Goal: Task Accomplishment & Management: Use online tool/utility

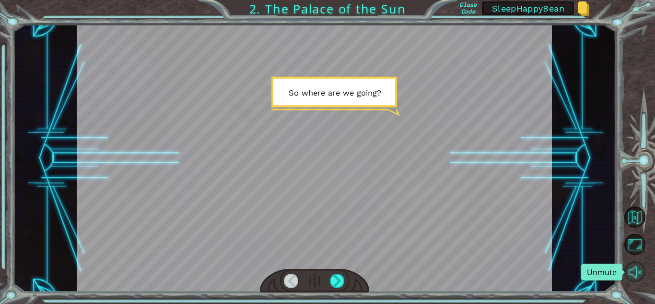
click at [634, 271] on button "Unmute" at bounding box center [635, 271] width 21 height 21
click at [634, 271] on button "Mute" at bounding box center [635, 271] width 21 height 21
click at [630, 271] on button "Unmute" at bounding box center [635, 271] width 21 height 21
click at [333, 281] on div at bounding box center [337, 280] width 15 height 14
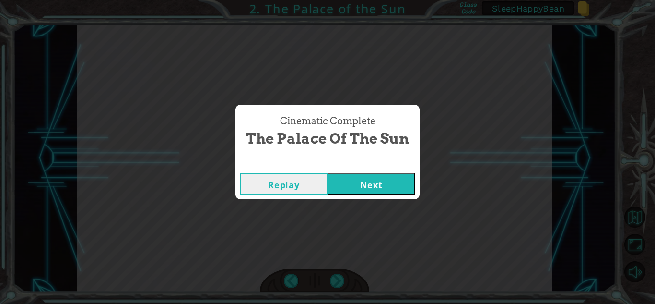
click at [383, 186] on button "Next" at bounding box center [371, 184] width 87 height 22
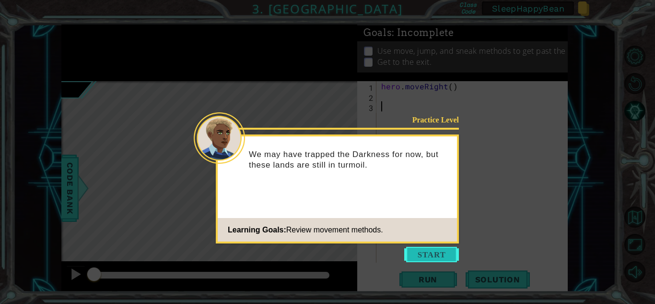
click at [414, 251] on button "Start" at bounding box center [431, 254] width 55 height 15
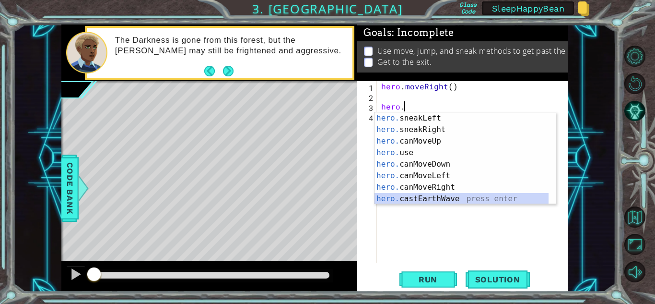
scroll to position [127, 0]
type textarea "hero."
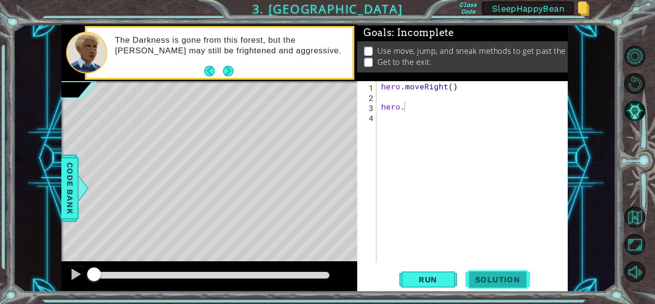
click at [496, 285] on button "Solution" at bounding box center [498, 279] width 64 height 21
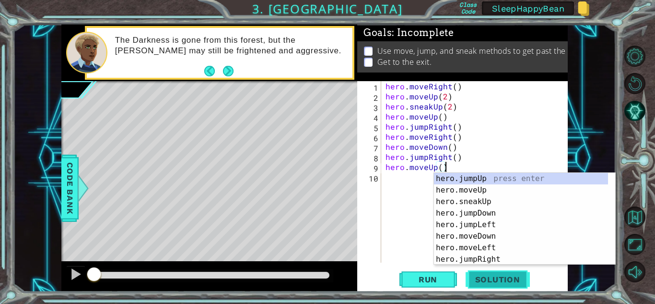
scroll to position [0, 0]
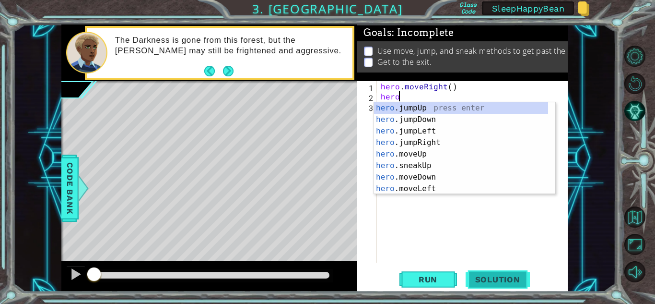
type textarea "hero."
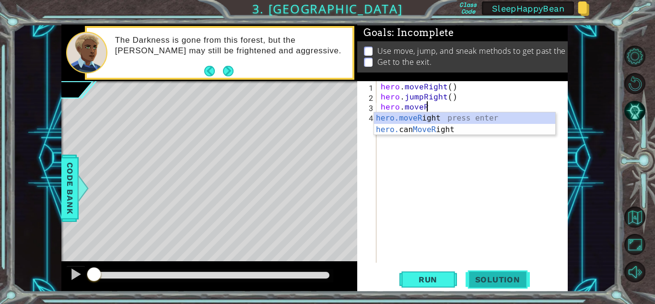
scroll to position [0, 2]
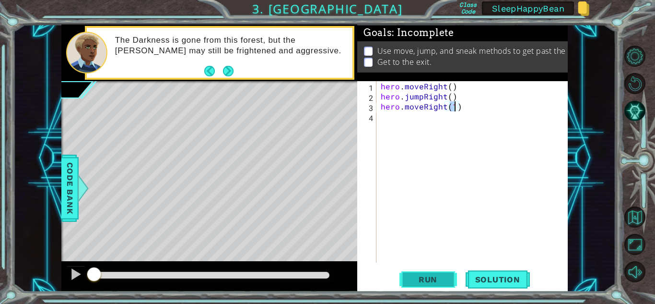
type textarea "hero.moveRight(1)"
click at [433, 282] on span "Run" at bounding box center [428, 279] width 38 height 10
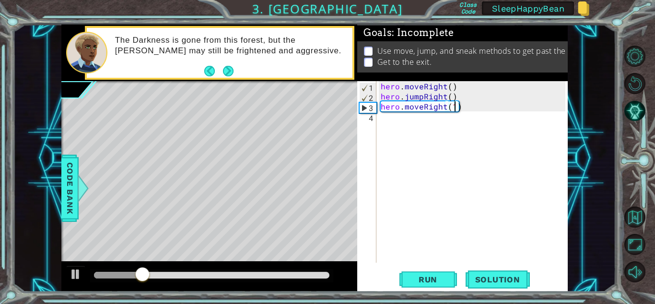
click at [470, 106] on div "hero . moveRight ( ) hero . jumpRight ( ) hero . moveRight ( 1 )" at bounding box center [474, 181] width 191 height 201
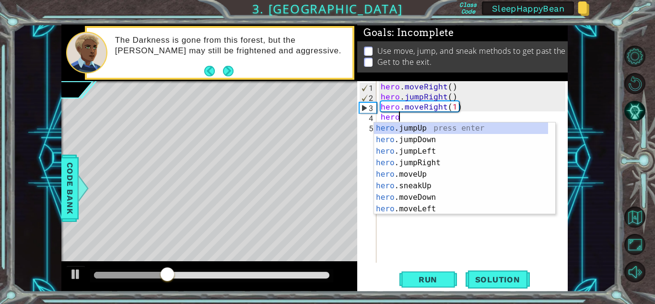
scroll to position [0, 1]
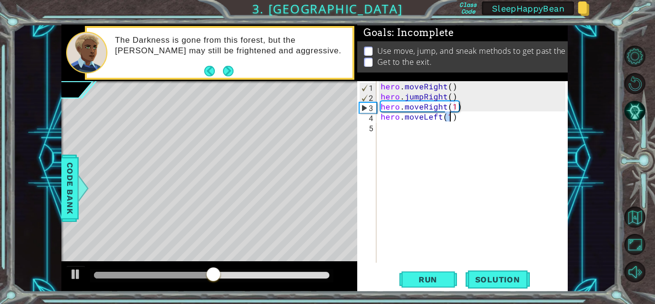
type textarea "hero.moveLeft(1)"
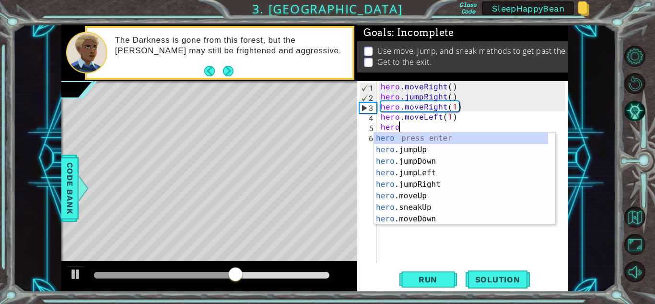
type textarea "hero."
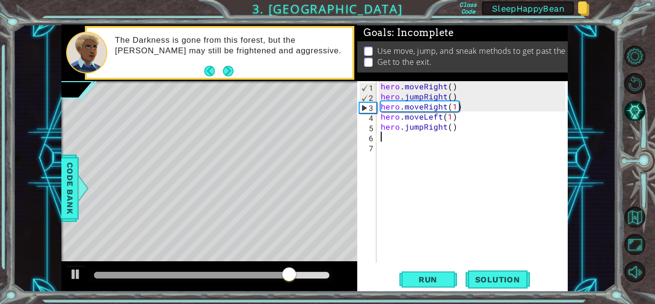
type textarea "hero.jumpRight()"
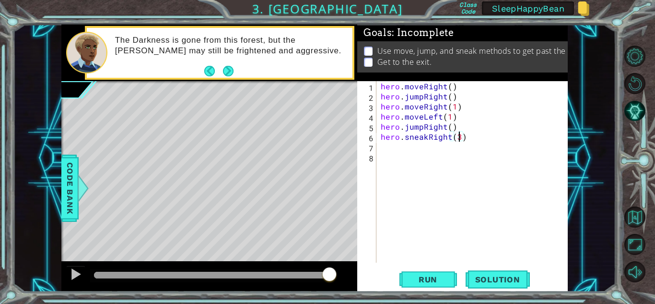
scroll to position [0, 4]
click at [443, 282] on span "Run" at bounding box center [428, 279] width 38 height 10
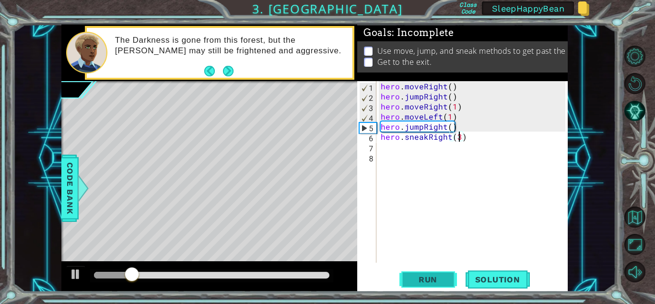
click at [443, 282] on span "Run" at bounding box center [428, 279] width 38 height 10
click at [461, 106] on div "hero . moveRight ( ) hero . jumpRight ( ) hero . moveRight ( 1 ) hero . moveLef…" at bounding box center [474, 181] width 191 height 201
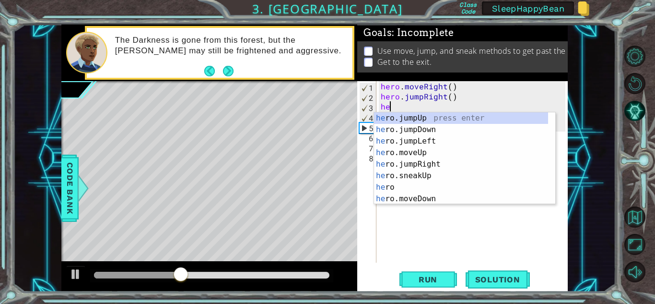
scroll to position [0, 0]
type textarea "h"
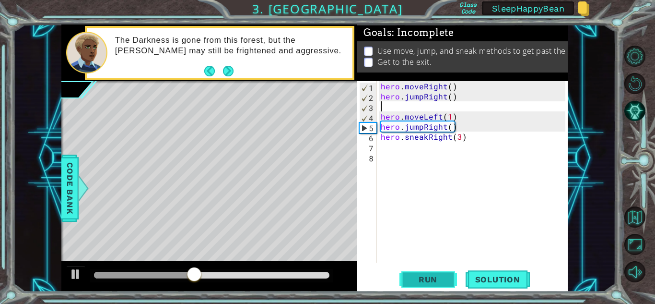
click at [430, 280] on span "Run" at bounding box center [428, 279] width 38 height 10
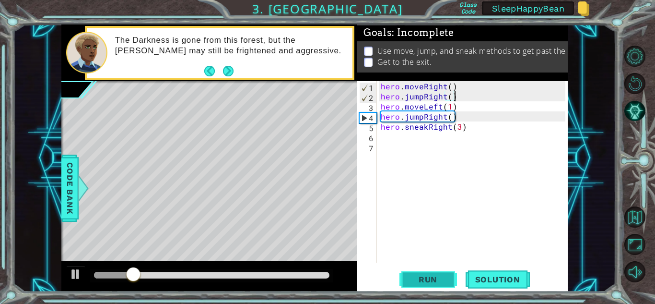
click at [429, 280] on span "Run" at bounding box center [428, 279] width 38 height 10
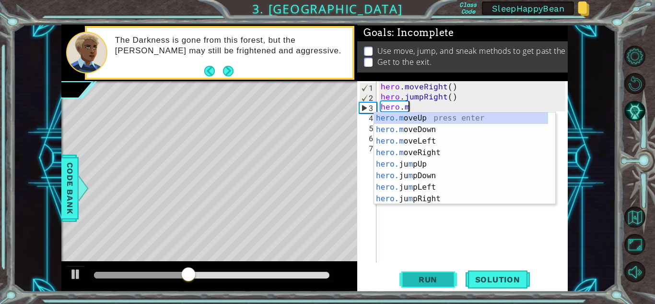
type textarea "hero."
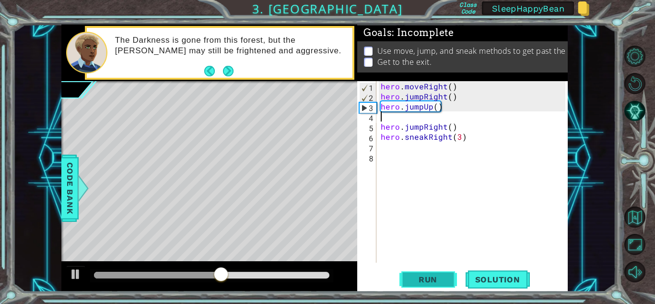
click at [429, 280] on span "Run" at bounding box center [428, 279] width 38 height 10
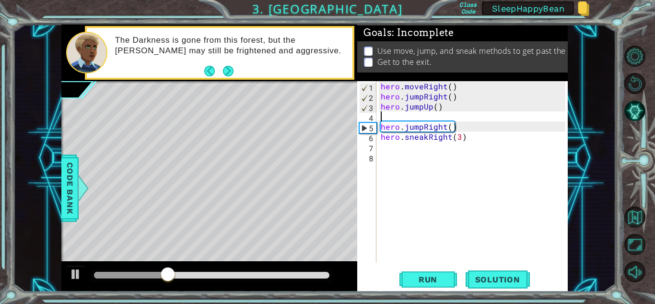
click at [455, 109] on div "hero . moveRight ( ) hero . jumpRight ( ) hero . jumpUp ( ) hero . jumpRight ( …" at bounding box center [474, 181] width 191 height 201
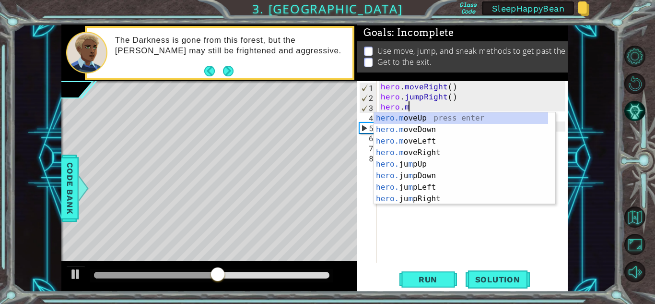
scroll to position [0, 1]
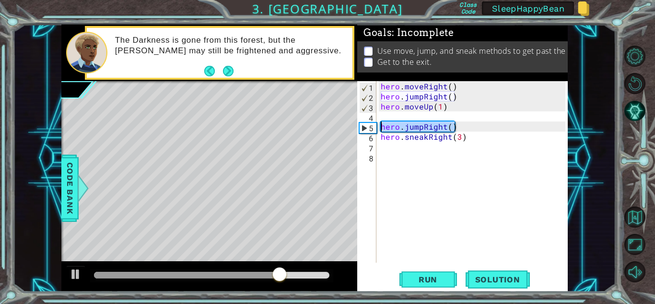
drag, startPoint x: 462, startPoint y: 127, endPoint x: 379, endPoint y: 123, distance: 83.1
click at [379, 123] on div "hero . moveRight ( ) hero . jumpRight ( ) hero . moveUp ( 1 ) hero . jumpRight …" at bounding box center [474, 181] width 191 height 201
type textarea "hero.jumpRight()"
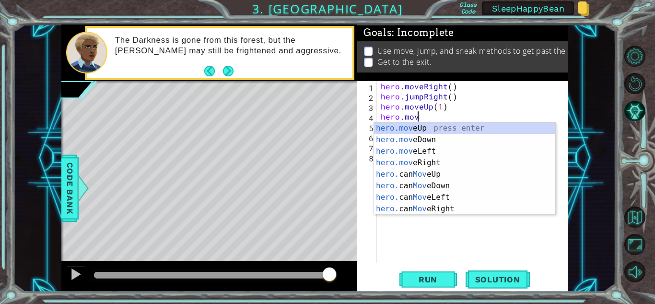
scroll to position [0, 2]
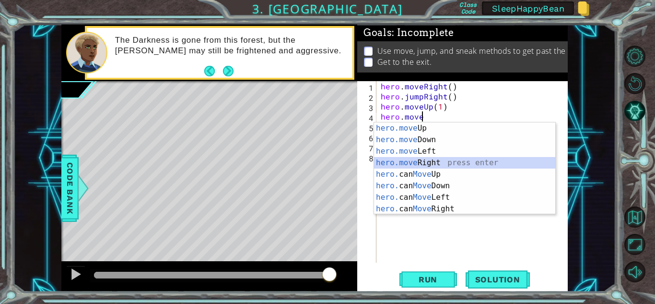
type textarea "hero.moveRight(1)"
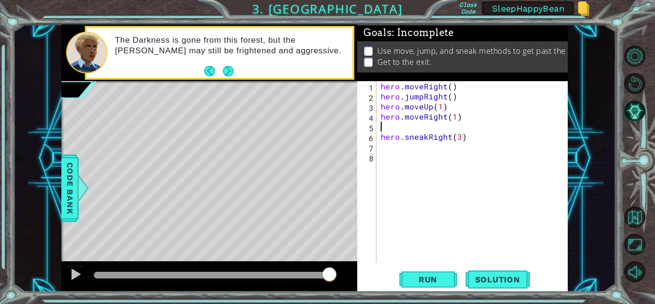
scroll to position [0, 0]
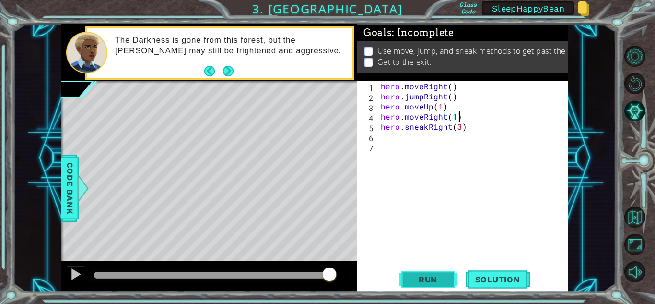
click at [421, 274] on span "Run" at bounding box center [428, 279] width 38 height 10
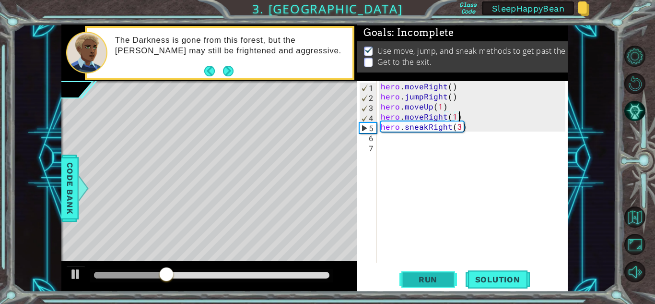
click at [446, 272] on button "Run" at bounding box center [429, 279] width 58 height 21
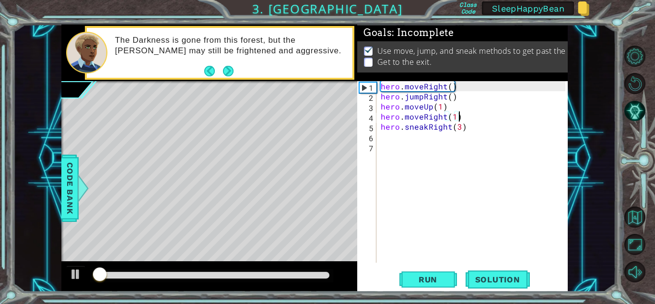
click at [459, 128] on div "hero . moveRight ( ) hero . jumpRight ( ) hero . moveUp ( 1 ) hero . moveRight …" at bounding box center [474, 181] width 191 height 201
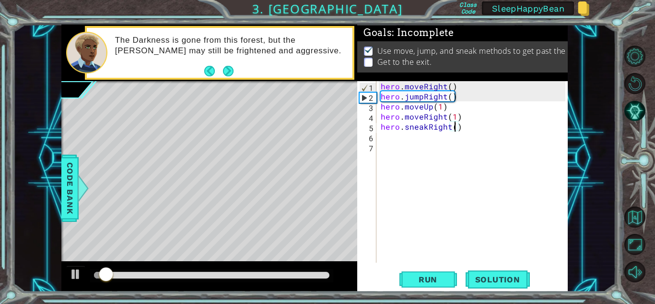
type textarea "hero.sneakRight(2)"
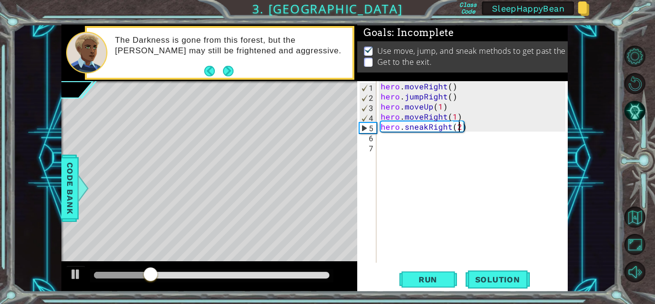
click at [474, 126] on div "hero . moveRight ( ) hero . jumpRight ( ) hero . moveUp ( 1 ) hero . moveRight …" at bounding box center [474, 181] width 191 height 201
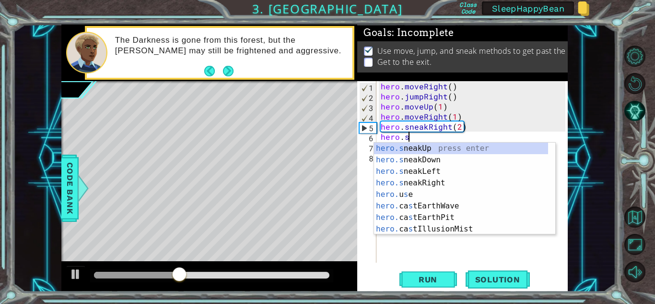
scroll to position [0, 1]
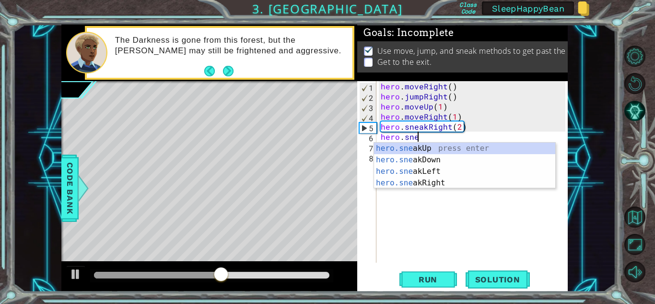
type textarea "hero.sneakUp(1)"
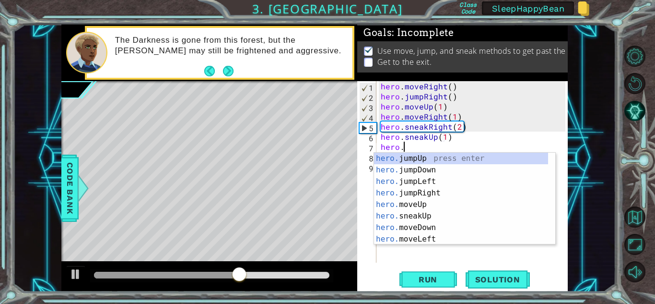
scroll to position [0, 1]
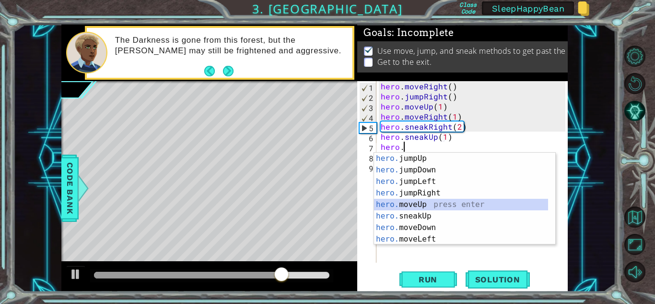
click at [419, 201] on div "hero. jumpUp press enter hero. jumpDown press enter hero. jumpLeft press enter …" at bounding box center [461, 210] width 174 height 115
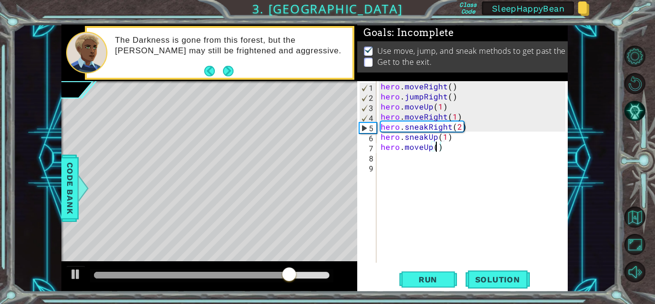
scroll to position [0, 3]
click at [443, 279] on span "Run" at bounding box center [428, 279] width 38 height 10
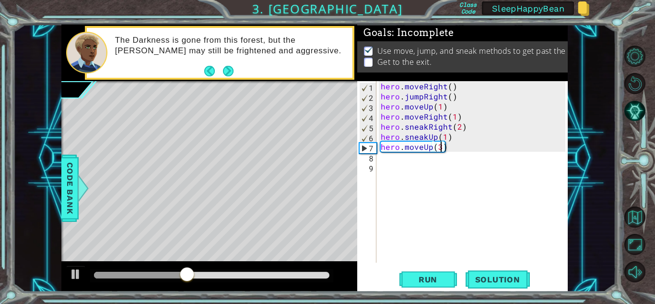
click at [445, 138] on div "hero . moveRight ( ) hero . jumpRight ( ) hero . moveUp ( 1 ) hero . moveRight …" at bounding box center [474, 181] width 191 height 201
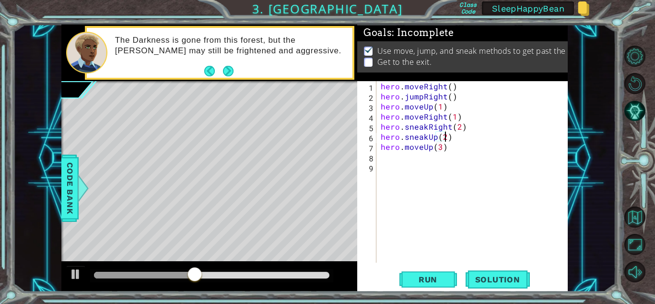
scroll to position [0, 4]
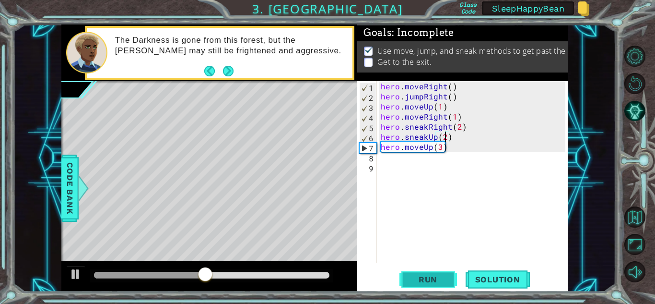
type textarea "hero.sneakUp(2)"
click at [438, 282] on span "Run" at bounding box center [428, 279] width 38 height 10
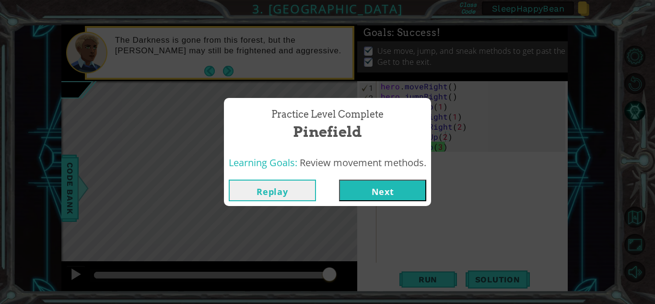
click at [405, 194] on button "Next" at bounding box center [382, 190] width 87 height 22
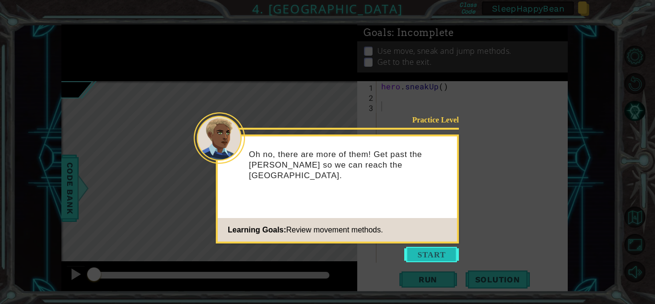
click at [428, 256] on button "Start" at bounding box center [431, 254] width 55 height 15
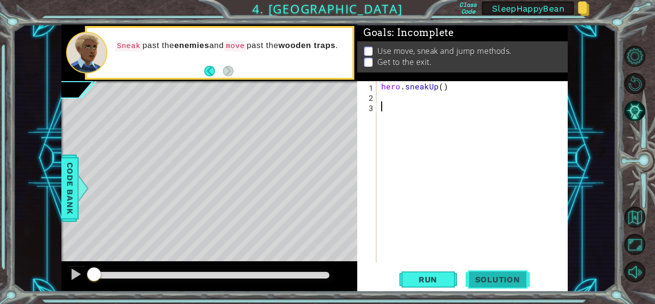
click at [497, 284] on button "Solution" at bounding box center [498, 279] width 64 height 21
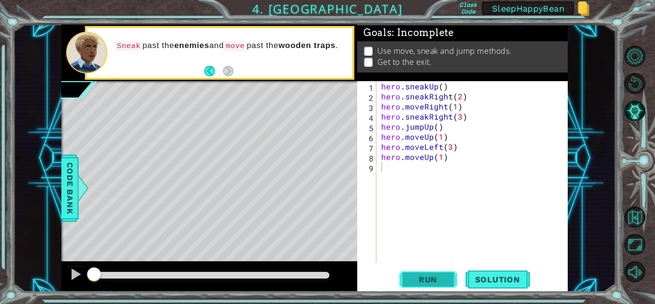
click at [423, 269] on button "Run" at bounding box center [429, 279] width 58 height 21
click at [430, 274] on span "Run" at bounding box center [428, 279] width 38 height 10
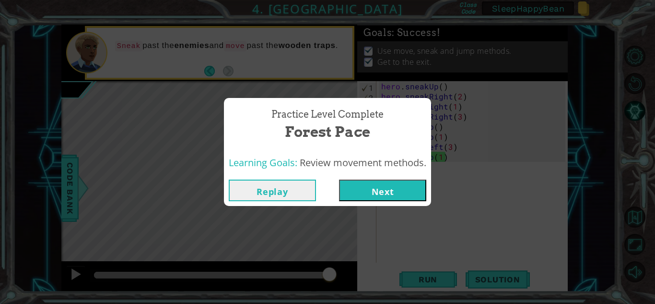
click at [402, 195] on button "Next" at bounding box center [382, 190] width 87 height 22
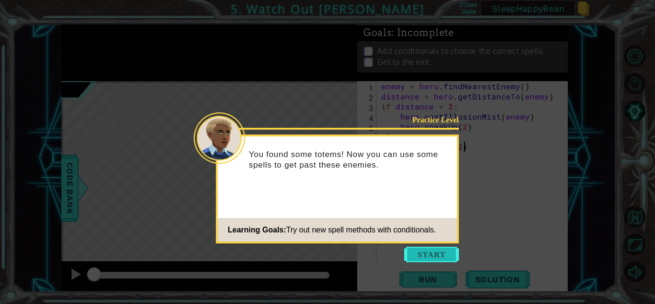
click at [432, 256] on button "Start" at bounding box center [431, 254] width 55 height 15
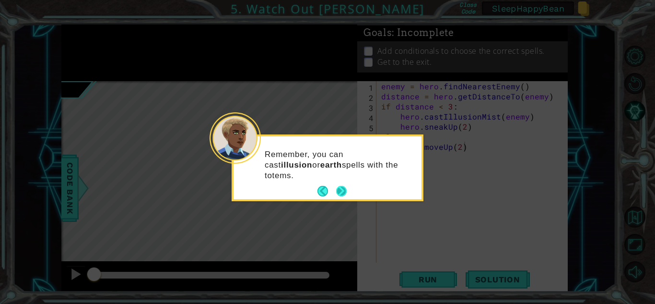
click at [341, 189] on button "Next" at bounding box center [341, 191] width 11 height 11
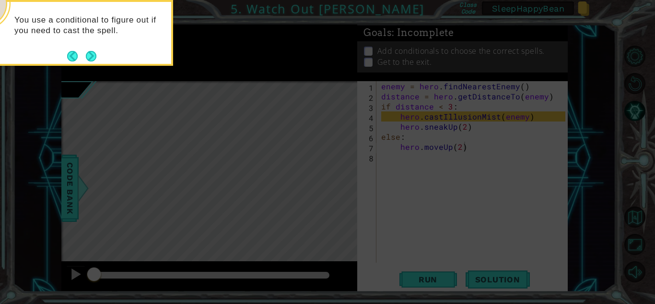
click at [423, 280] on icon at bounding box center [327, 45] width 655 height 517
click at [94, 54] on button "Next" at bounding box center [91, 56] width 14 height 14
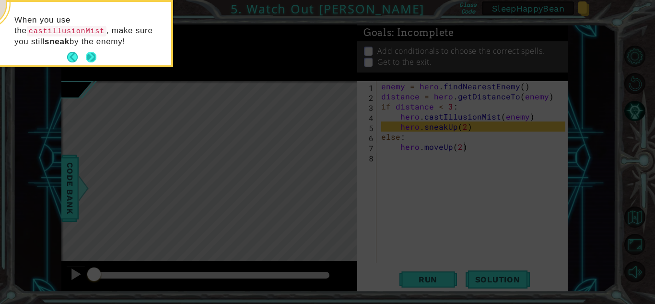
click at [92, 57] on button "Next" at bounding box center [90, 57] width 11 height 11
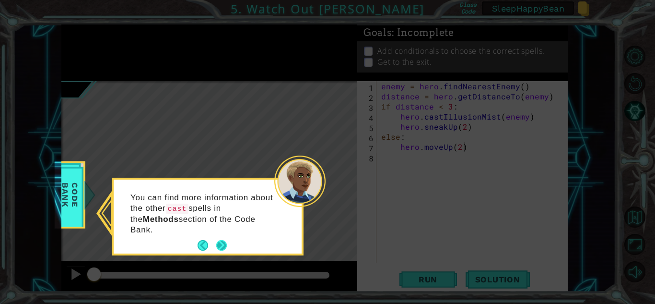
click at [220, 240] on button "Next" at bounding box center [221, 245] width 11 height 11
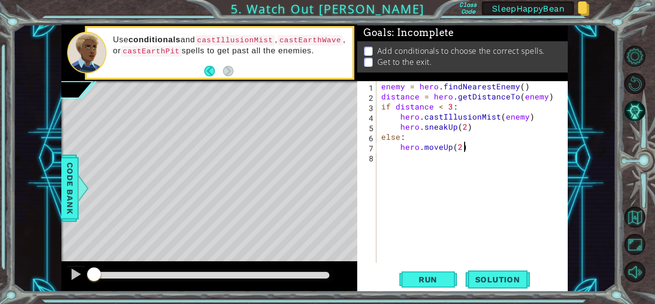
click at [437, 201] on div "enemy = hero . findNearestEnemy ( ) distance = hero . getDistanceTo ( enemy ) i…" at bounding box center [474, 181] width 191 height 201
click at [431, 281] on span "Run" at bounding box center [428, 279] width 38 height 10
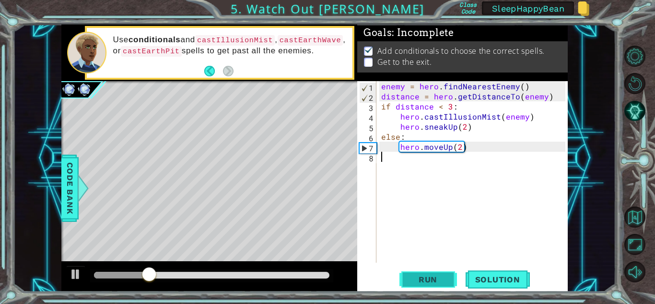
click at [438, 281] on span "Run" at bounding box center [428, 279] width 38 height 10
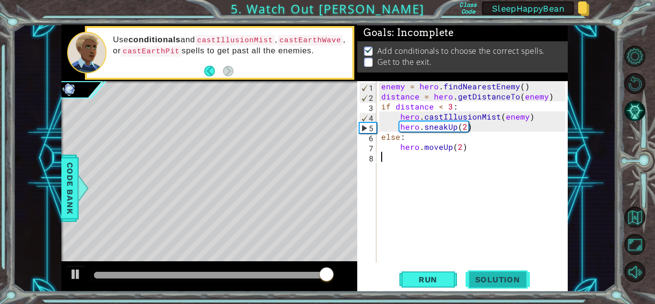
click at [488, 277] on span "Solution" at bounding box center [498, 279] width 64 height 10
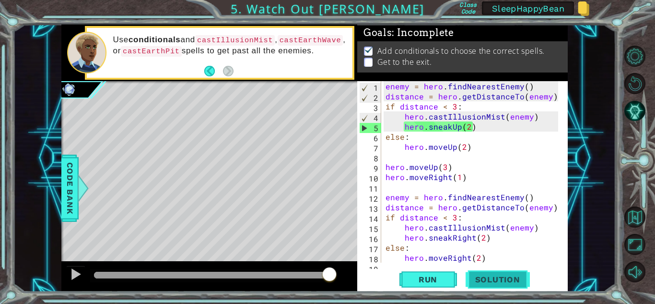
click at [490, 279] on span "Solution" at bounding box center [498, 279] width 64 height 10
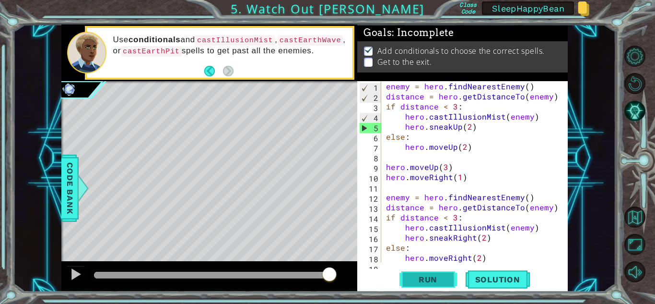
click at [434, 276] on span "Run" at bounding box center [428, 279] width 38 height 10
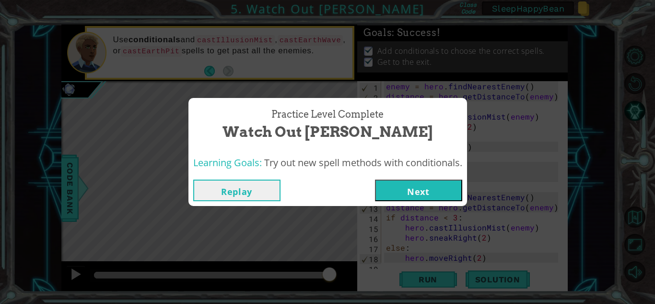
click at [434, 194] on button "Next" at bounding box center [418, 190] width 87 height 22
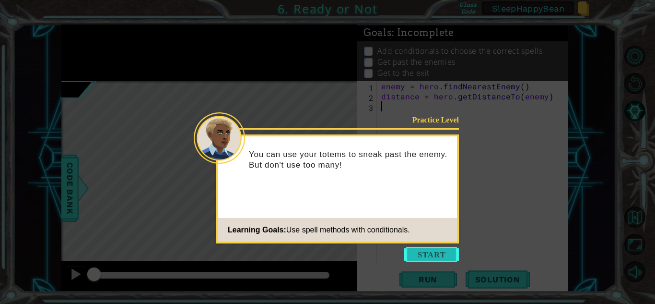
click at [435, 256] on button "Start" at bounding box center [431, 254] width 55 height 15
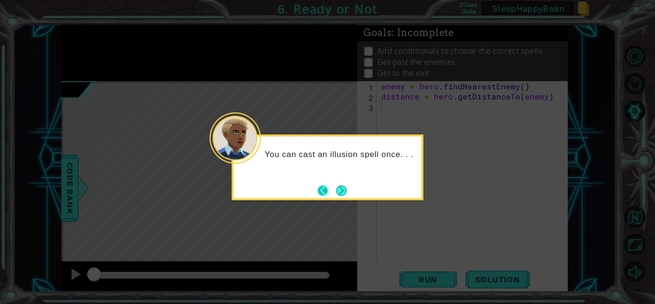
click at [319, 189] on button "Back" at bounding box center [327, 190] width 19 height 11
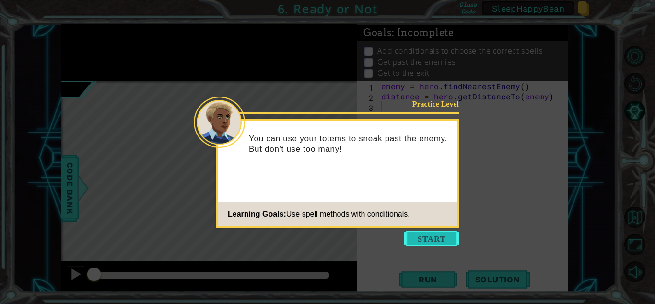
click at [436, 237] on button "Start" at bounding box center [431, 238] width 55 height 15
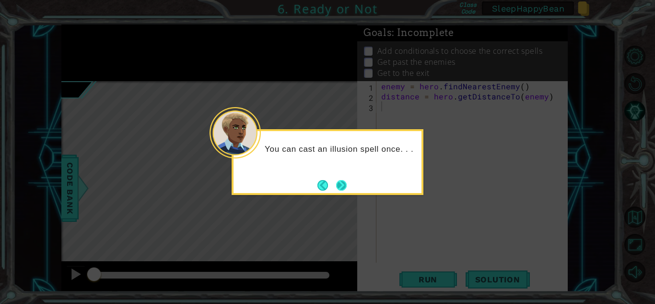
click at [337, 186] on button "Next" at bounding box center [341, 185] width 16 height 16
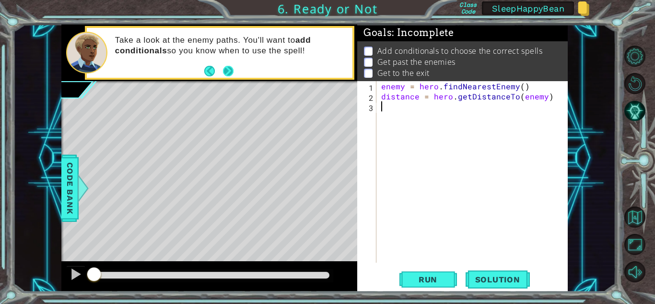
click at [228, 72] on button "Next" at bounding box center [228, 71] width 11 height 11
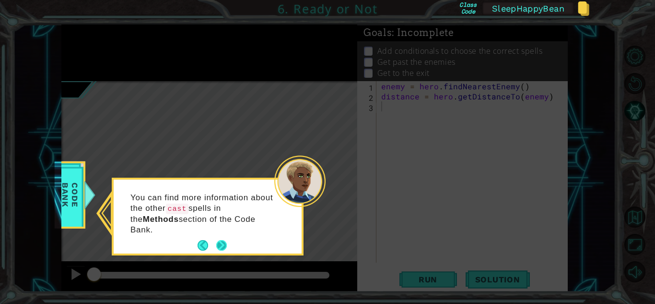
click at [224, 239] on button "Next" at bounding box center [221, 245] width 12 height 12
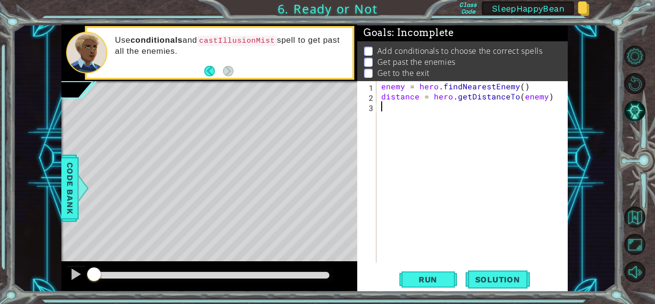
click at [365, 47] on p at bounding box center [368, 51] width 9 height 9
click at [367, 49] on p at bounding box center [368, 51] width 9 height 9
click at [367, 64] on p at bounding box center [368, 62] width 9 height 9
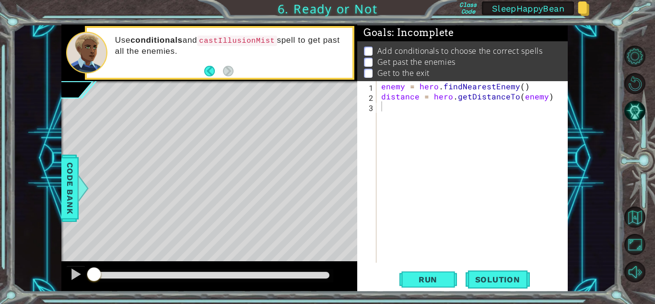
click at [367, 58] on p at bounding box center [368, 62] width 9 height 9
click at [369, 69] on p at bounding box center [368, 73] width 9 height 9
click at [483, 282] on span "Solution" at bounding box center [498, 279] width 64 height 10
type textarea "hero.jumpDown()"
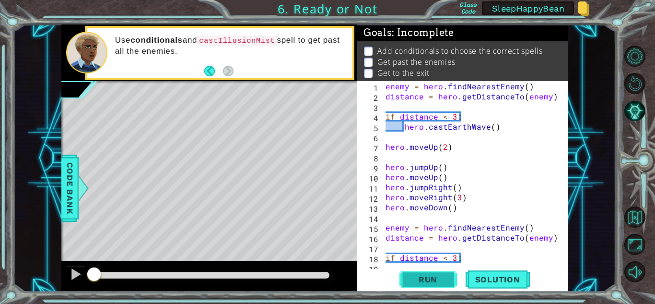
click at [444, 280] on span "Run" at bounding box center [428, 279] width 38 height 10
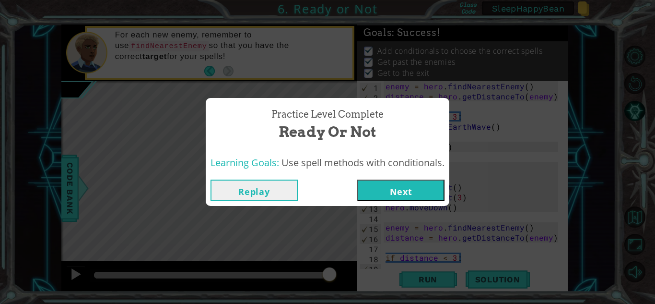
click at [286, 192] on button "Replay" at bounding box center [254, 190] width 87 height 22
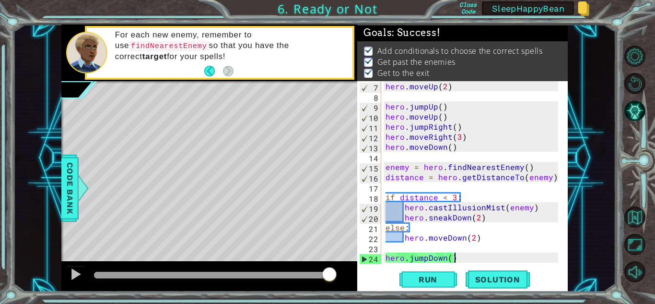
scroll to position [60, 0]
click at [437, 271] on button "Run" at bounding box center [429, 279] width 58 height 21
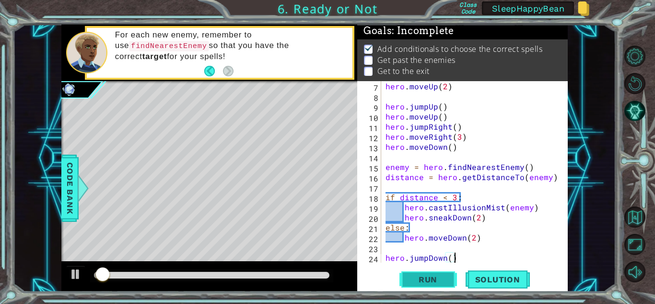
scroll to position [7, 0]
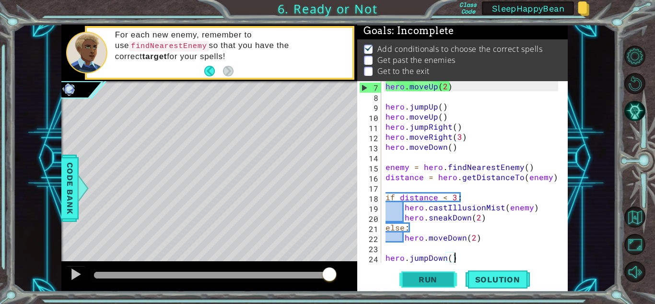
click at [436, 278] on span "Run" at bounding box center [428, 279] width 38 height 10
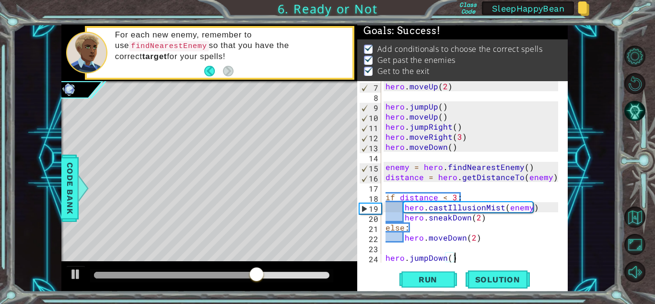
scroll to position [60, 0]
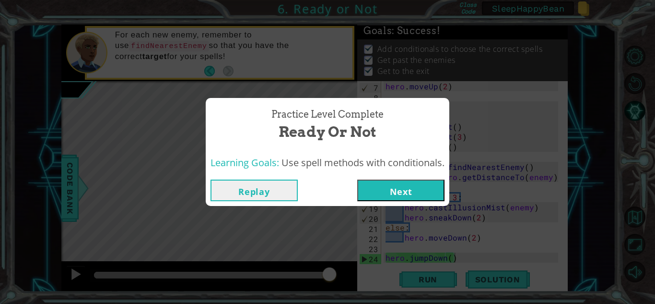
click at [288, 183] on button "Replay" at bounding box center [254, 190] width 87 height 22
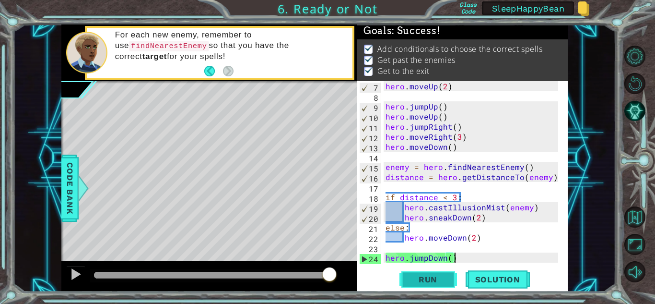
click at [417, 276] on span "Run" at bounding box center [428, 279] width 38 height 10
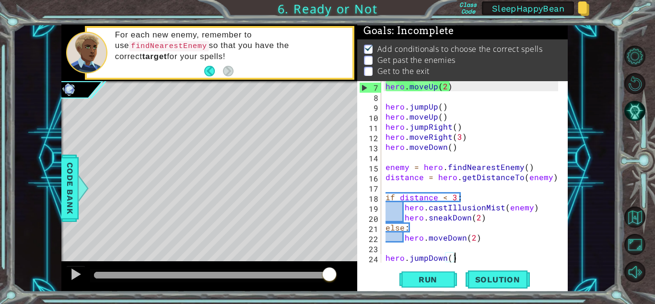
scroll to position [3, 0]
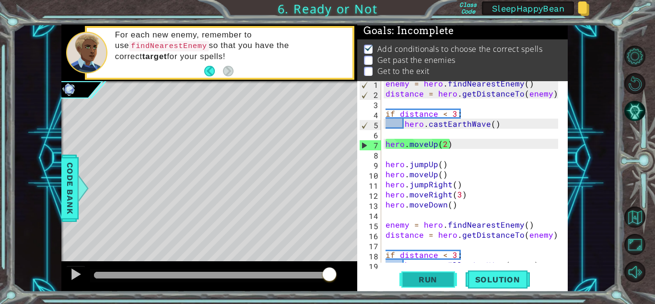
click at [429, 280] on span "Run" at bounding box center [428, 279] width 38 height 10
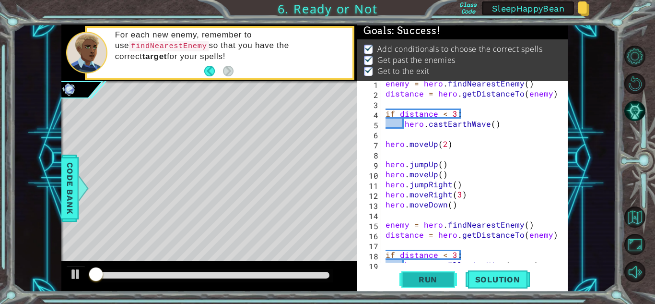
click at [429, 280] on span "Run" at bounding box center [428, 279] width 38 height 10
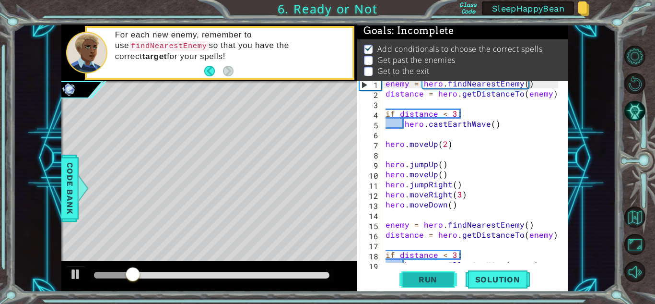
click at [429, 280] on span "Run" at bounding box center [428, 279] width 38 height 10
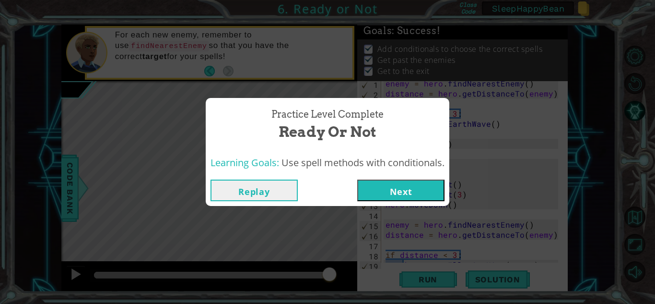
click at [422, 196] on button "Next" at bounding box center [400, 190] width 87 height 22
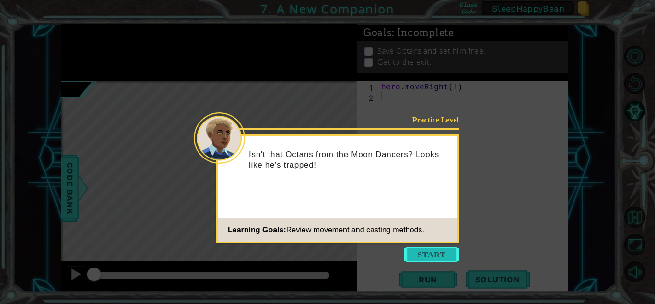
click at [438, 255] on button "Start" at bounding box center [431, 254] width 55 height 15
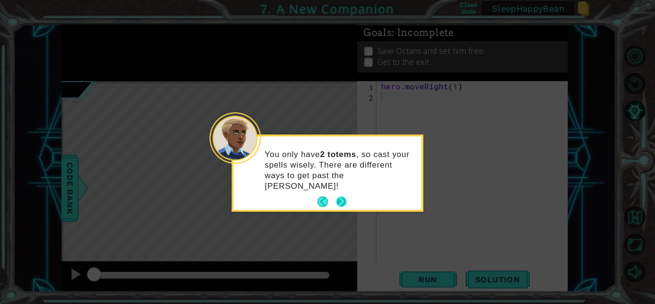
click at [342, 196] on button "Next" at bounding box center [342, 202] width 12 height 12
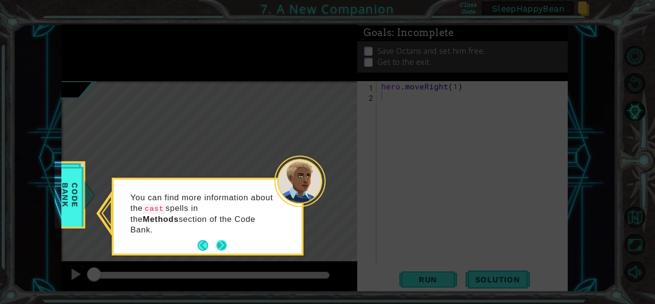
click at [224, 237] on button "Next" at bounding box center [221, 245] width 17 height 17
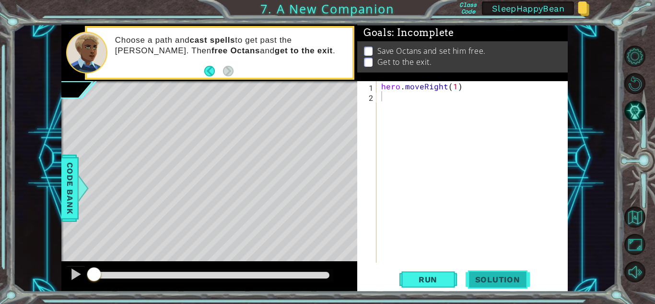
click at [477, 280] on span "Solution" at bounding box center [498, 279] width 64 height 10
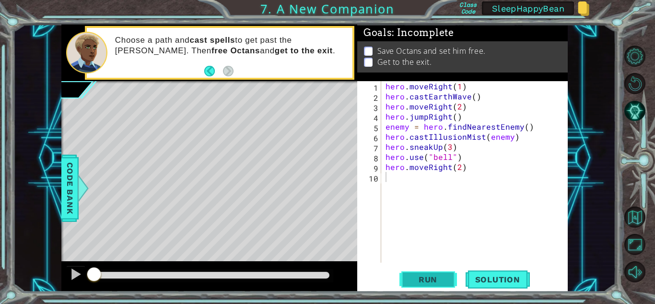
click at [435, 274] on span "Run" at bounding box center [428, 279] width 38 height 10
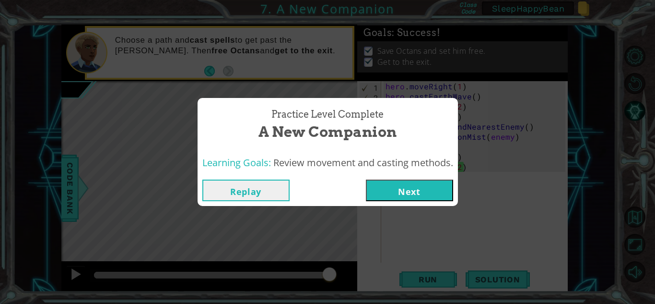
click at [283, 193] on button "Replay" at bounding box center [245, 190] width 87 height 22
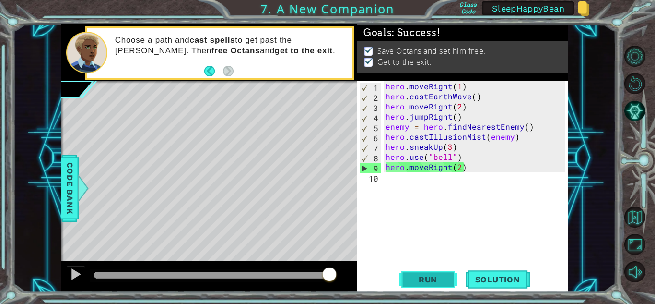
click at [429, 270] on button "Run" at bounding box center [429, 279] width 58 height 21
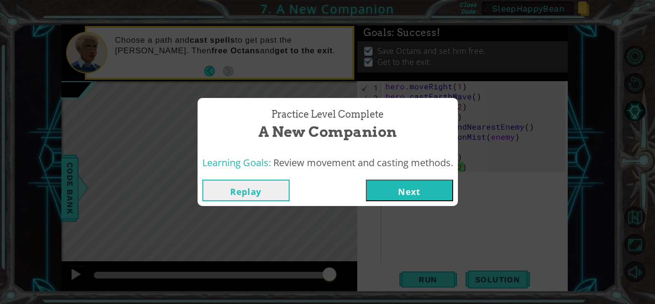
click at [244, 192] on button "Replay" at bounding box center [245, 190] width 87 height 22
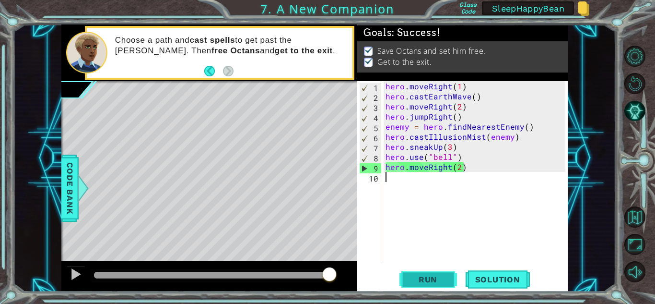
click at [436, 277] on span "Run" at bounding box center [428, 279] width 38 height 10
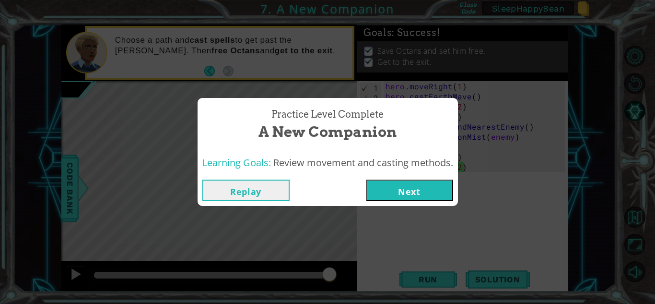
click at [406, 189] on button "Next" at bounding box center [409, 190] width 87 height 22
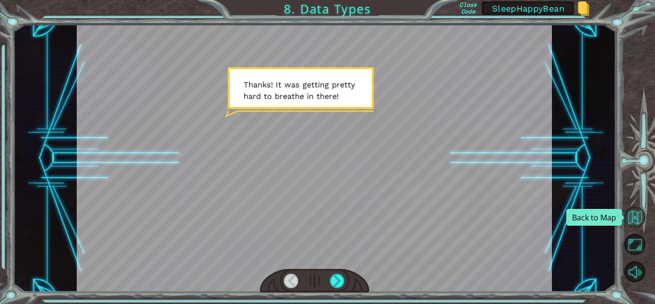
click at [631, 216] on button "Back to Map" at bounding box center [635, 216] width 21 height 21
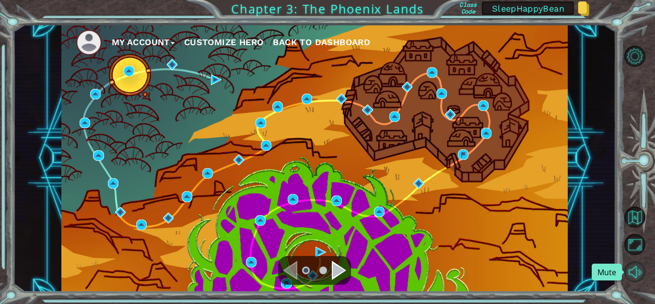
click at [632, 266] on button "Mute" at bounding box center [635, 271] width 21 height 21
